Goal: Information Seeking & Learning: Find specific page/section

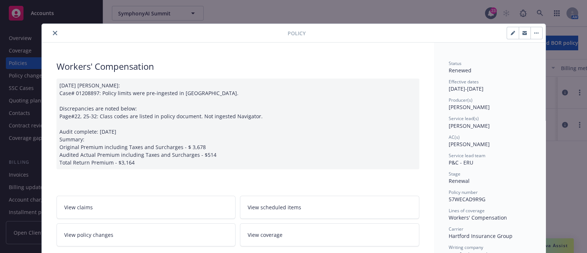
click at [51, 29] on button "close" at bounding box center [55, 33] width 9 height 9
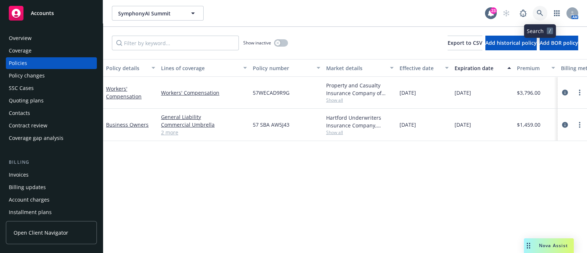
click at [533, 15] on link at bounding box center [540, 13] width 15 height 15
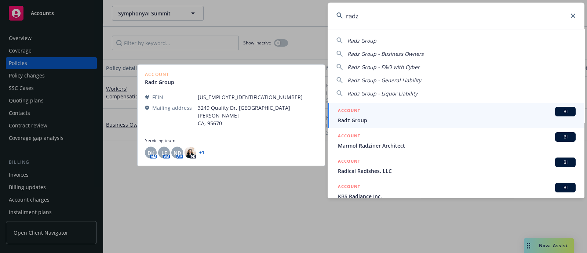
type input "radz"
click at [388, 116] on div "ACCOUNT BI" at bounding box center [457, 112] width 238 height 10
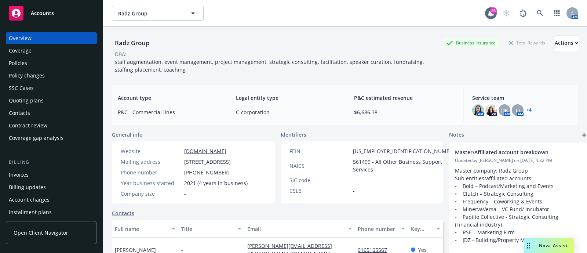
click at [57, 65] on div "Policies" at bounding box center [51, 63] width 85 height 12
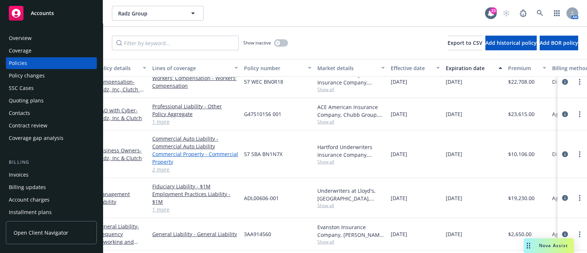
scroll to position [0, 9]
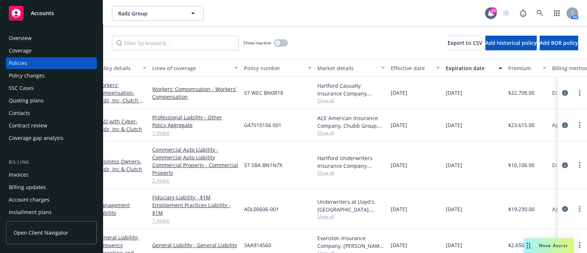
click at [167, 181] on link "2 more" at bounding box center [195, 180] width 86 height 8
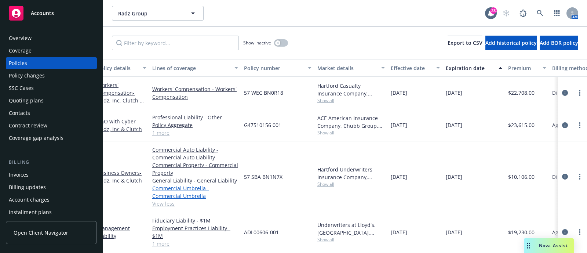
click at [229, 190] on link "Commercial Umbrella - Commercial Umbrella" at bounding box center [195, 191] width 86 height 15
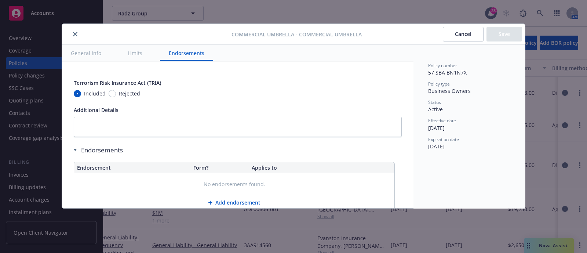
scroll to position [535, 0]
click at [442, 39] on div "Cancel Save" at bounding box center [442, 34] width 161 height 15
click at [451, 30] on button "Cancel" at bounding box center [463, 34] width 41 height 15
